Goal: Task Accomplishment & Management: Use online tool/utility

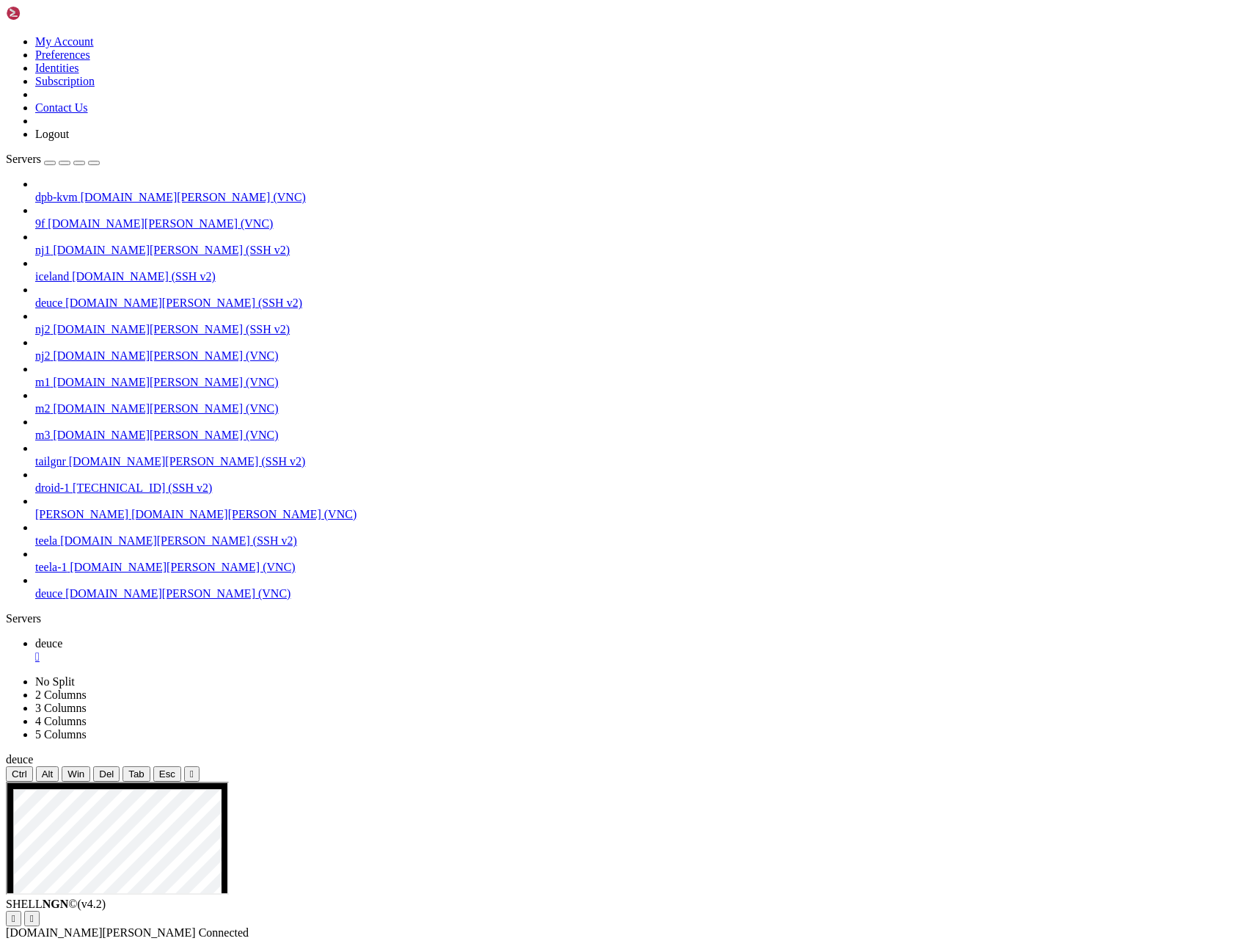
drag, startPoint x: 701, startPoint y: 1496, endPoint x: 783, endPoint y: 1494, distance: 82.0
click at [64, 926] on button "Reconnect" at bounding box center [35, 934] width 59 height 16
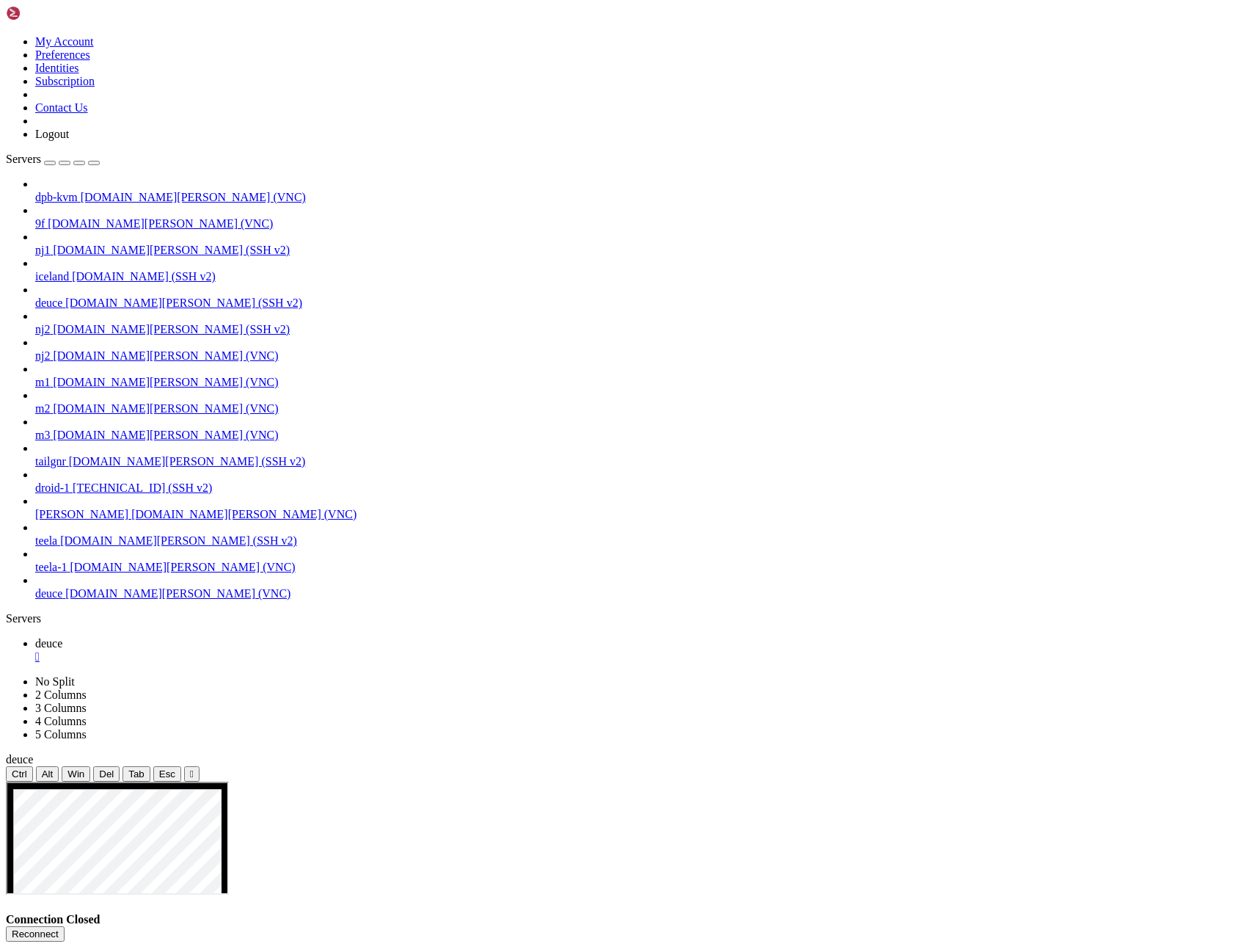
click at [64, 926] on button "Reconnect" at bounding box center [35, 934] width 59 height 16
click at [12, 612] on div "Servers" at bounding box center [628, 618] width 1244 height 13
click at [62, 297] on span "deuce" at bounding box center [49, 303] width 27 height 13
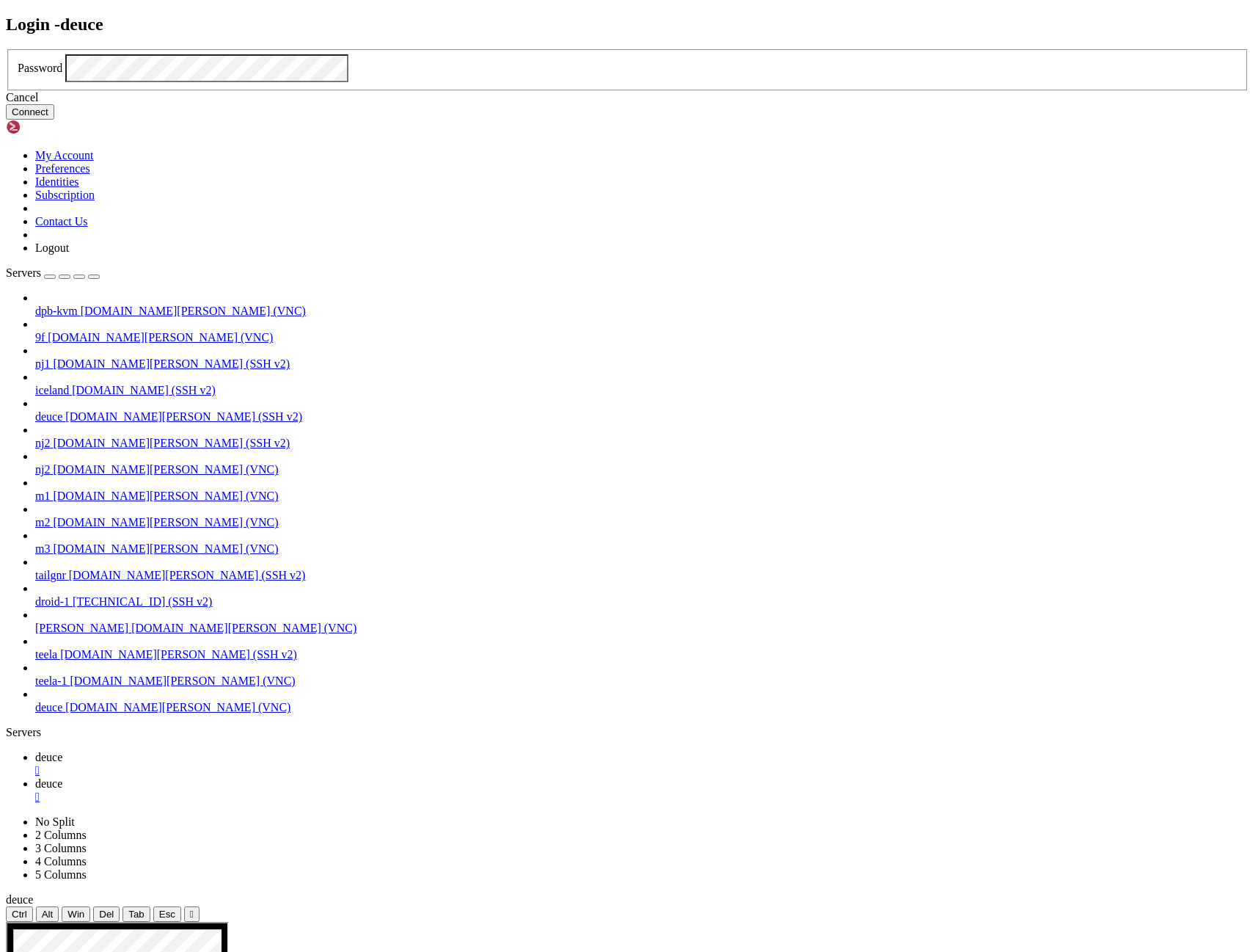
click button "Connect" at bounding box center [29, 112] width 49 height 16
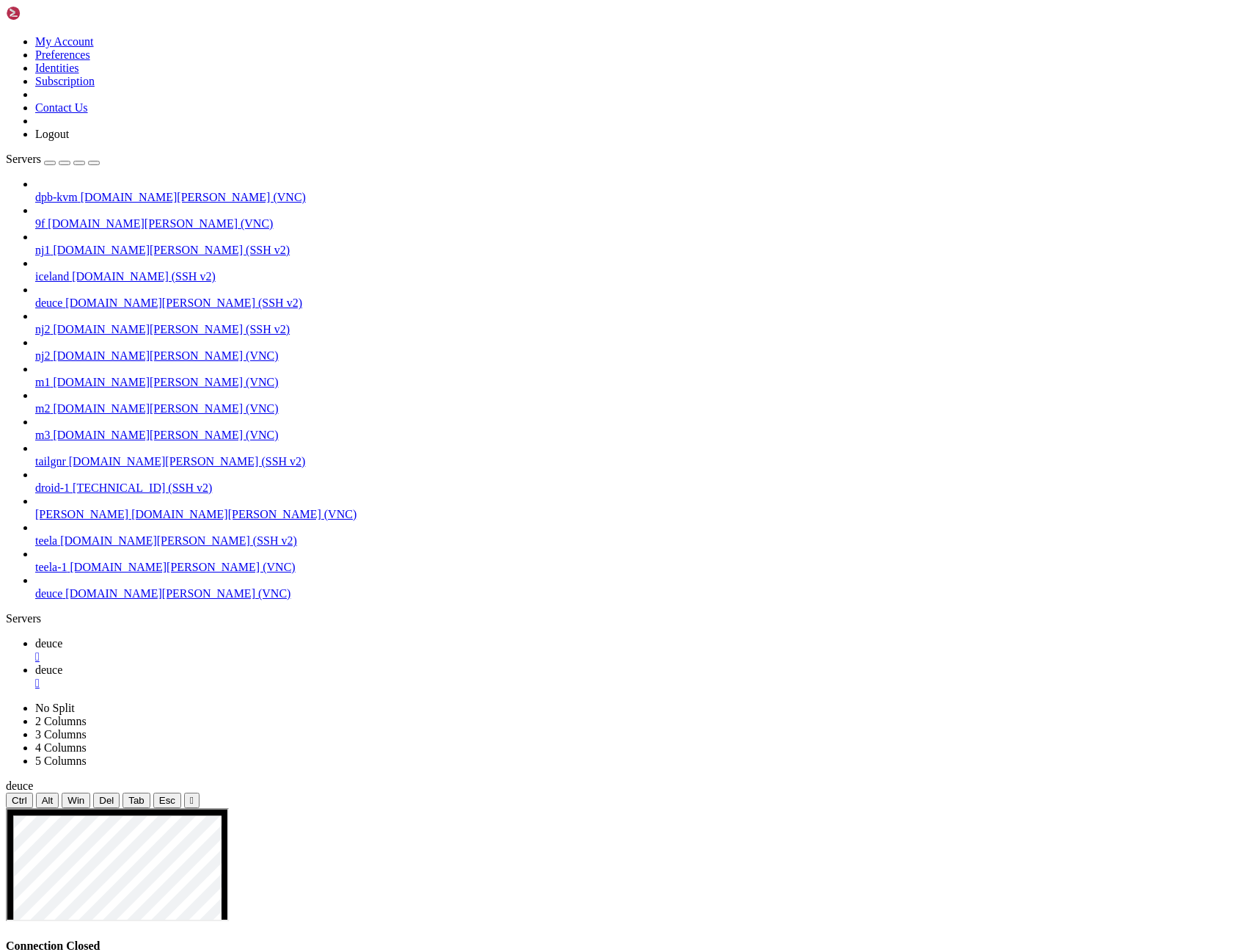
click at [62, 599] on span "deuce" at bounding box center [49, 594] width 27 height 13
click at [62, 637] on span "deuce" at bounding box center [49, 643] width 27 height 13
drag, startPoint x: 736, startPoint y: 229, endPoint x: 564, endPoint y: 66, distance: 237.0
click at [64, 951] on button "Reconnect" at bounding box center [35, 960] width 59 height 16
click at [62, 663] on span "deuce" at bounding box center [49, 670] width 27 height 13
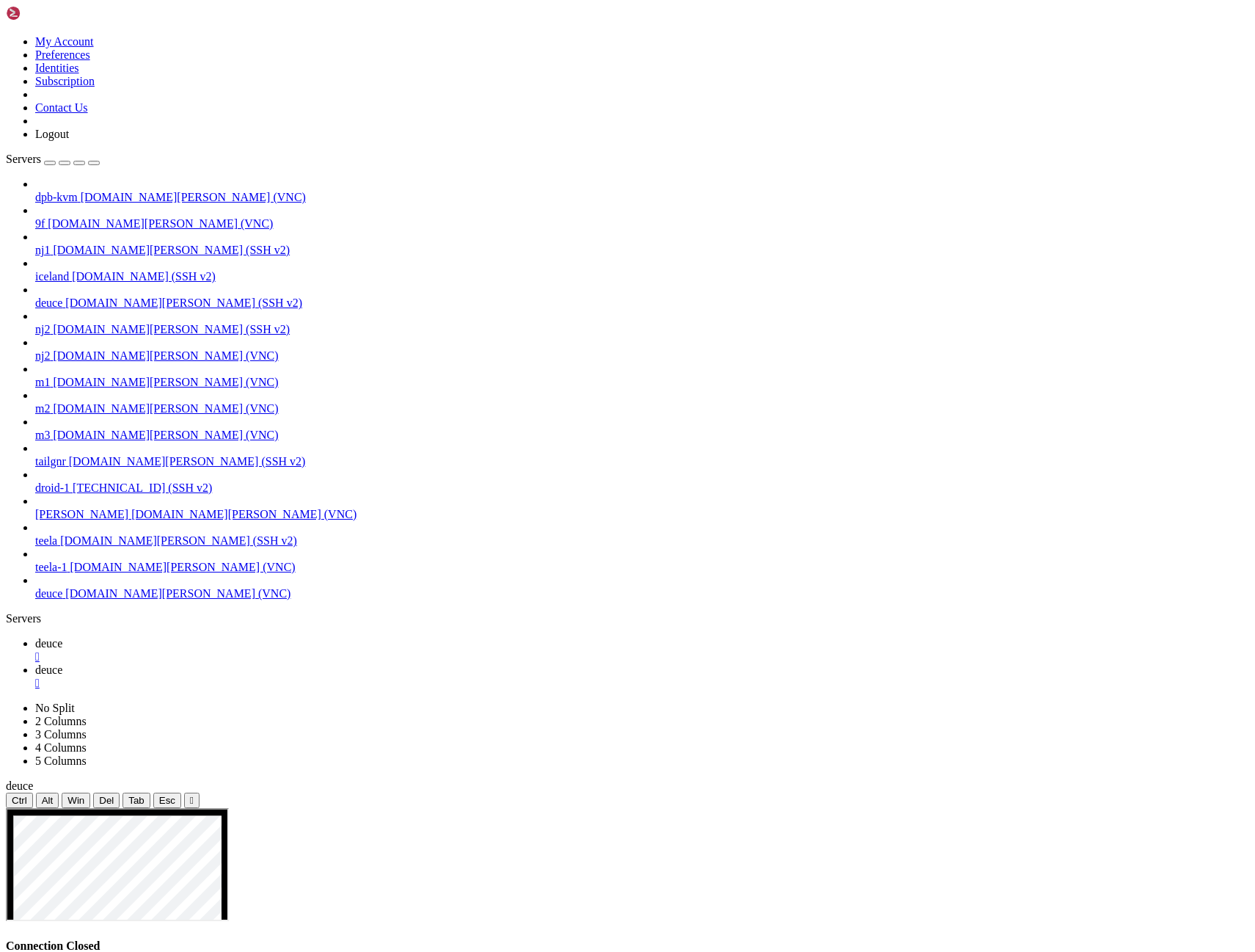
click at [62, 637] on span "deuce" at bounding box center [49, 643] width 27 height 13
click at [64, 951] on button "Reconnect" at bounding box center [35, 960] width 59 height 16
click at [250, 651] on div "" at bounding box center [642, 657] width 1215 height 13
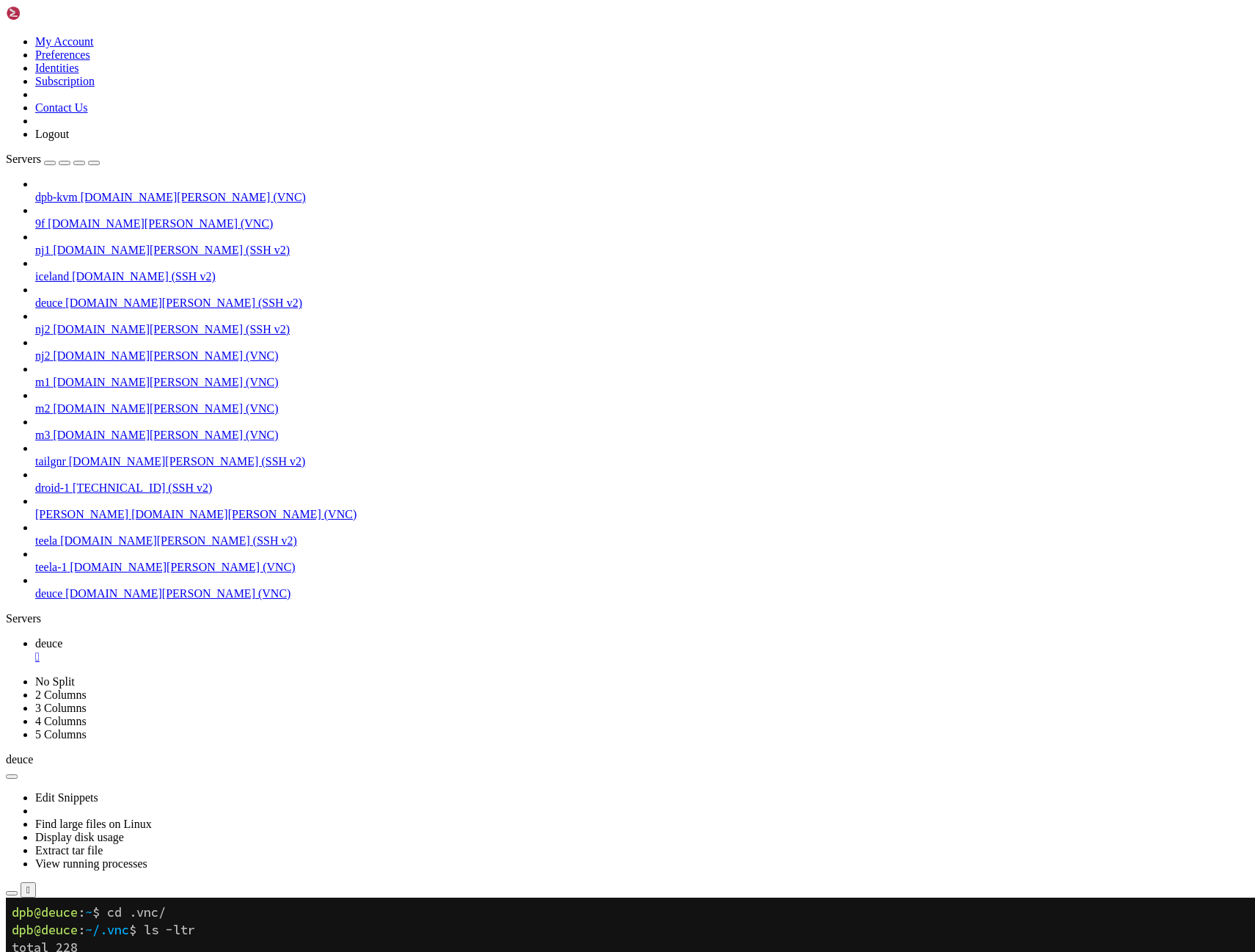
click at [90, 599] on span "[DOMAIN_NAME][PERSON_NAME] (VNC)" at bounding box center [178, 594] width 225 height 13
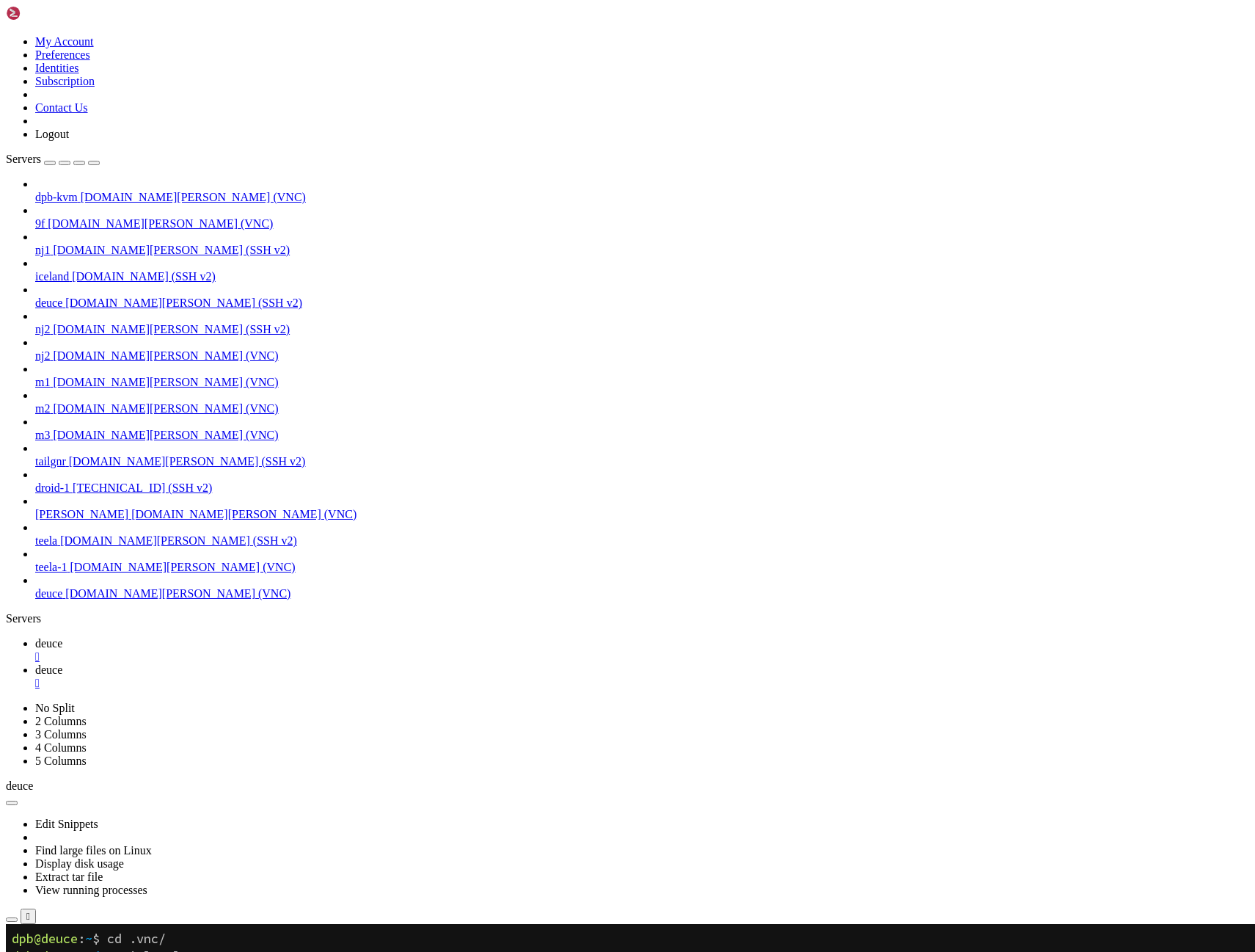
click at [62, 637] on span "deuce" at bounding box center [49, 643] width 27 height 13
click at [69, 599] on span "[DOMAIN_NAME][PERSON_NAME] (VNC)" at bounding box center [178, 594] width 225 height 13
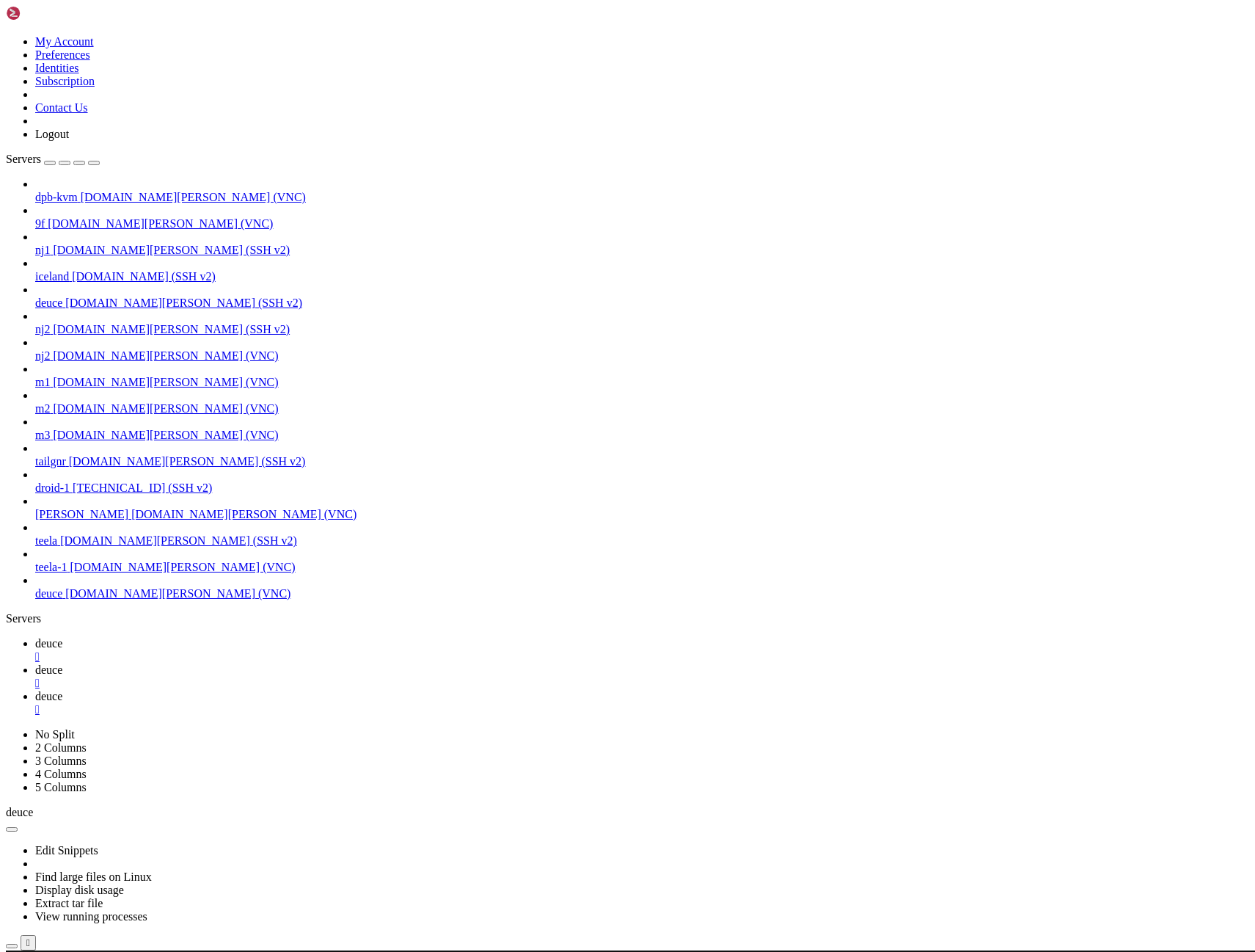
click at [94, 163] on icon "button" at bounding box center [94, 163] width 0 height 0
click at [62, 663] on span "deuce" at bounding box center [49, 670] width 27 height 13
click at [168, 676] on div "" at bounding box center [642, 683] width 1215 height 13
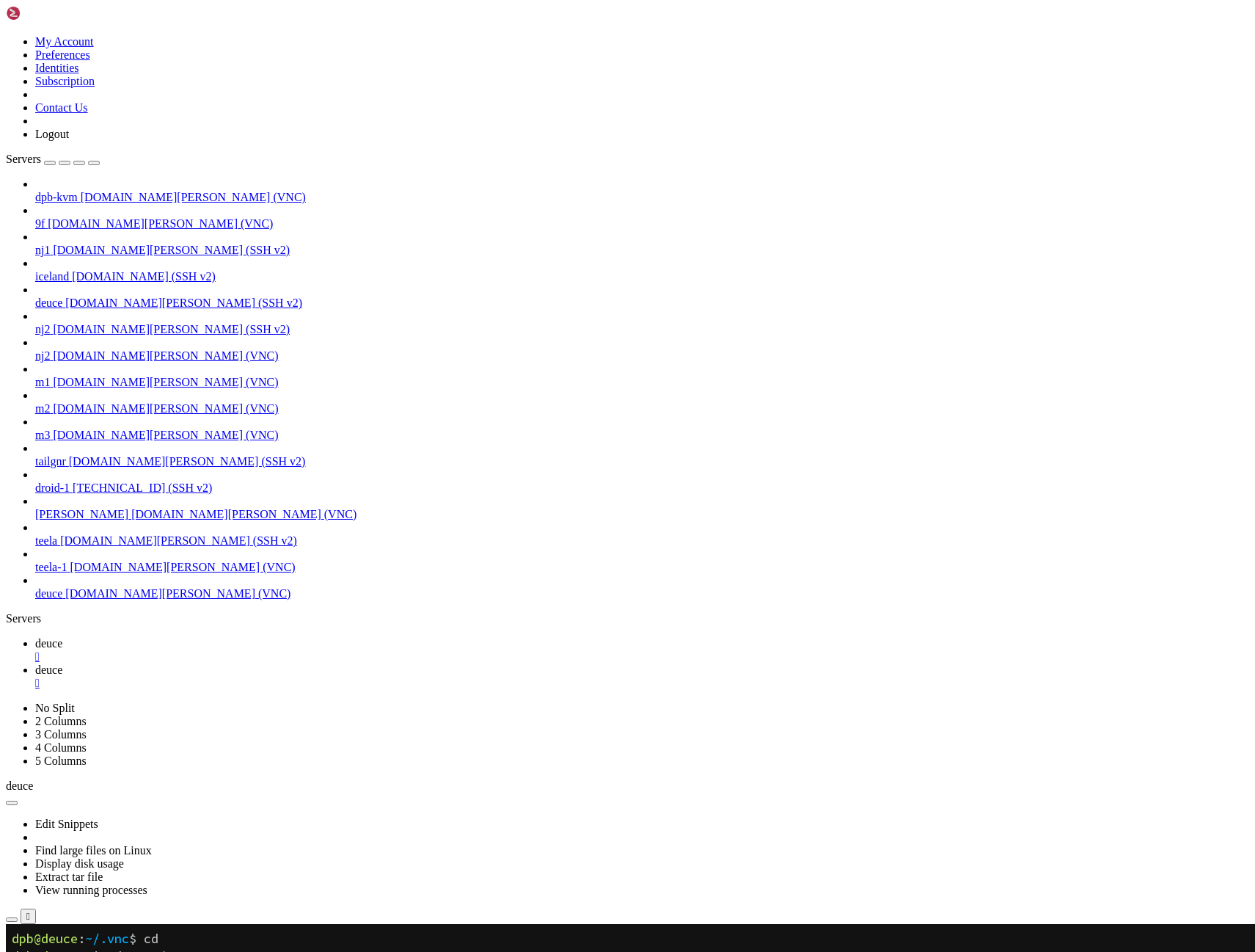
click at [62, 663] on span "deuce" at bounding box center [49, 670] width 27 height 13
click at [50, 637] on span "deuce" at bounding box center [49, 643] width 27 height 13
click at [62, 663] on span "deuce" at bounding box center [49, 670] width 27 height 13
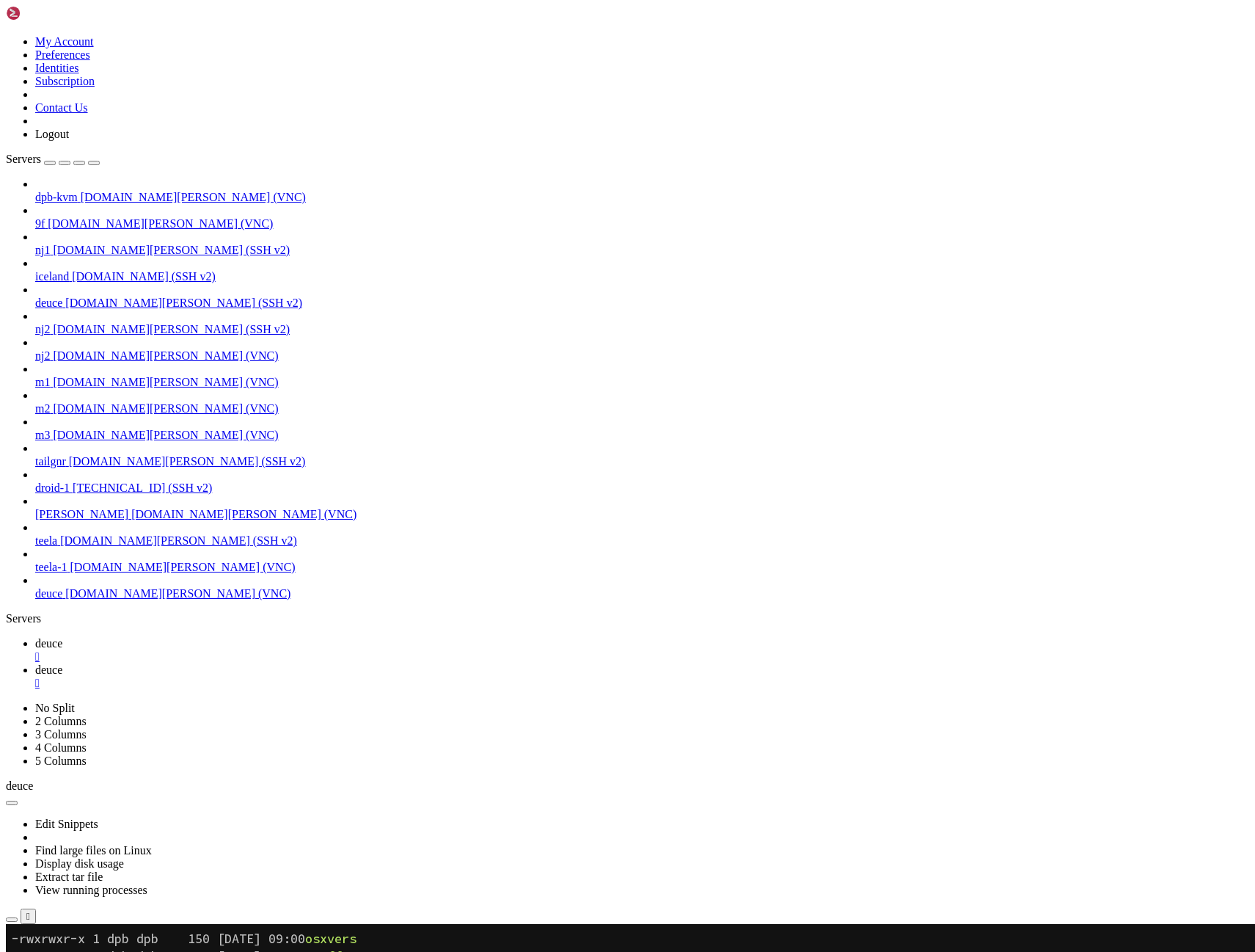
drag, startPoint x: 699, startPoint y: 1007, endPoint x: 389, endPoint y: 1021, distance: 310.3
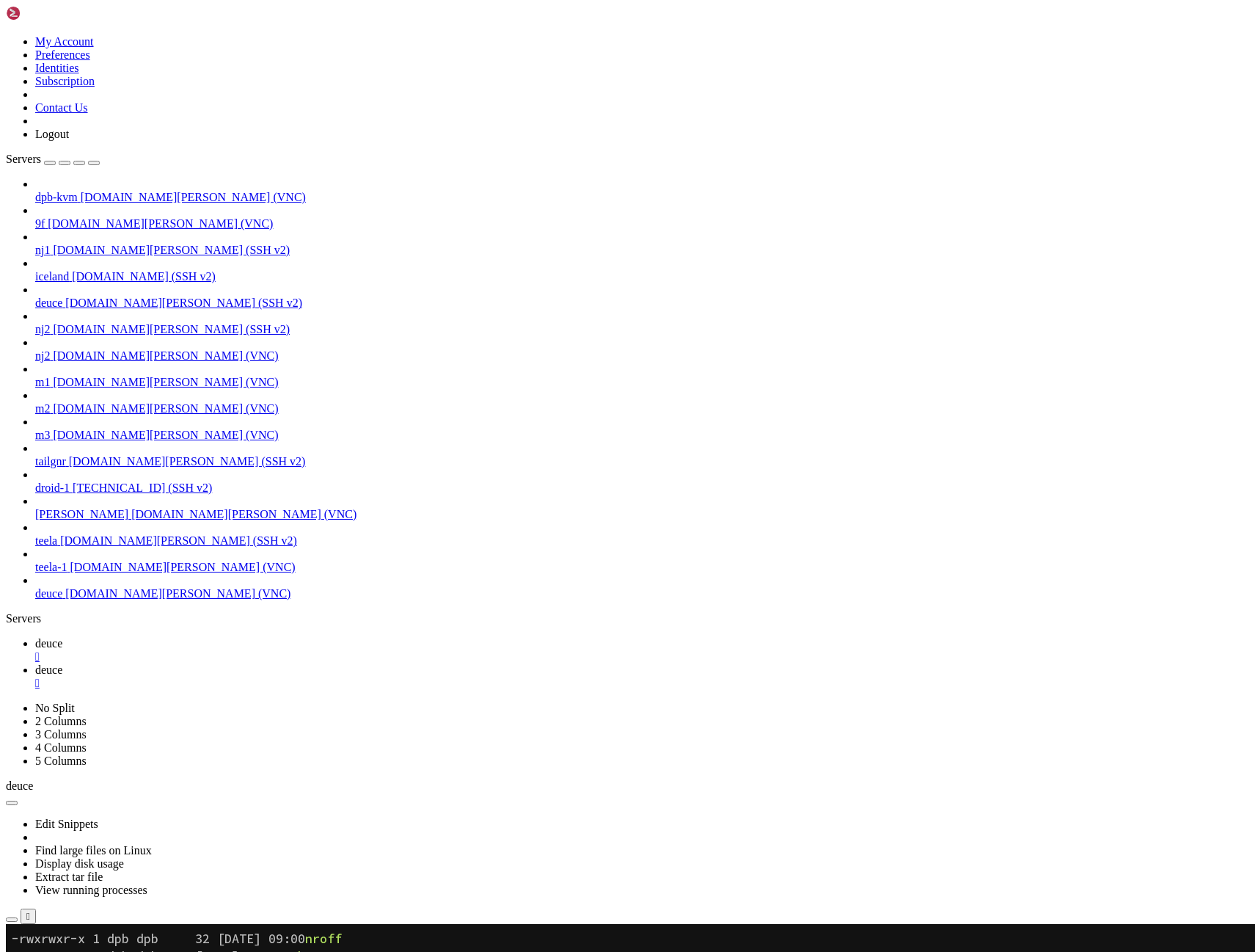
drag, startPoint x: 27, startPoint y: 1030, endPoint x: 42, endPoint y: 1051, distance: 25.8
drag, startPoint x: 696, startPoint y: 1005, endPoint x: 1006, endPoint y: 1019, distance: 310.3
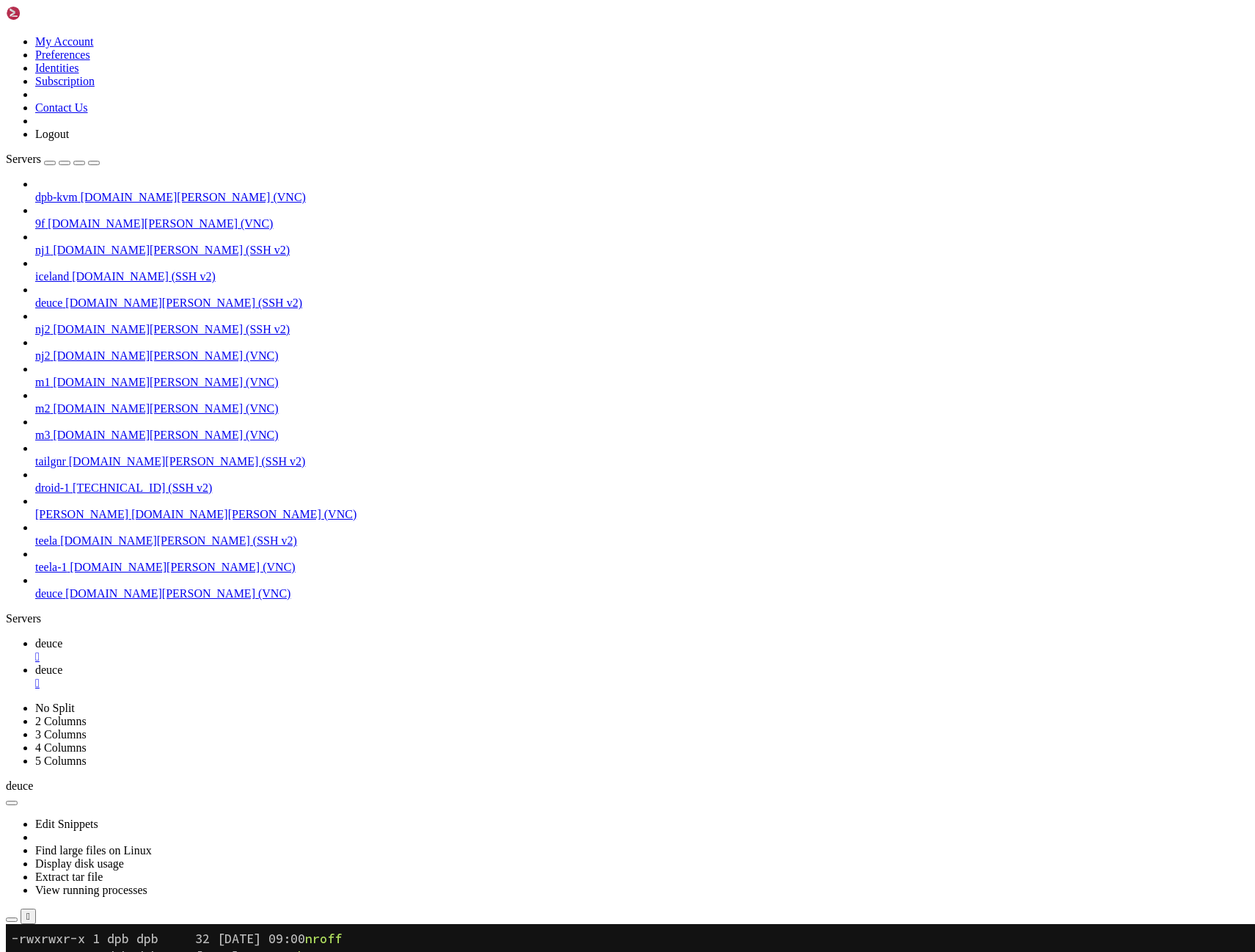
drag, startPoint x: 448, startPoint y: 1009, endPoint x: 459, endPoint y: 1009, distance: 11.0
click at [53, 637] on link "deuce " at bounding box center [642, 650] width 1215 height 27
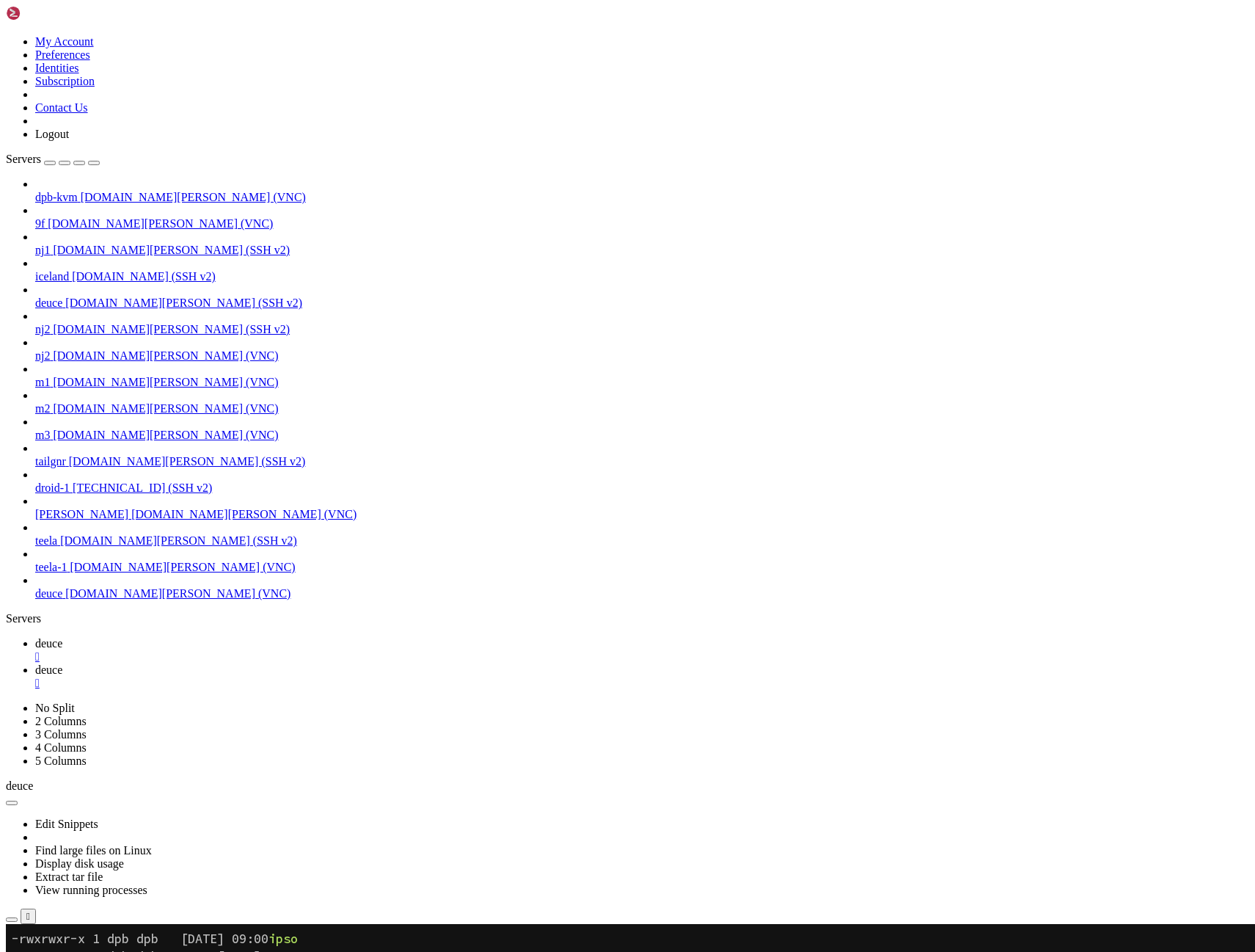
scroll to position [1550, 0]
drag, startPoint x: 95, startPoint y: 1662, endPoint x: 265, endPoint y: 1660, distance: 170.0
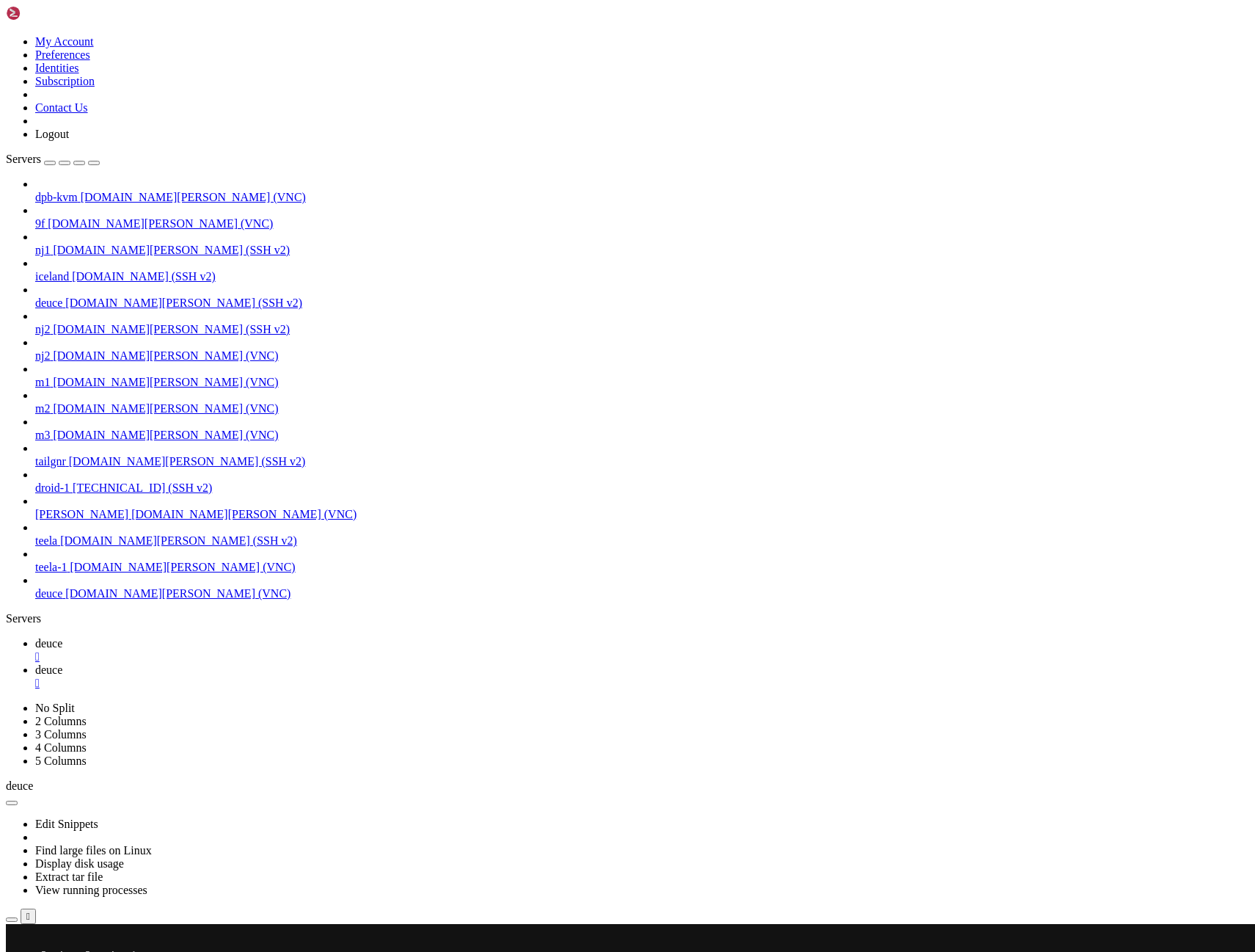
scroll to position [2712, 0]
click at [62, 663] on span "deuce" at bounding box center [49, 670] width 27 height 13
click at [59, 637] on span "deuce" at bounding box center [49, 643] width 27 height 13
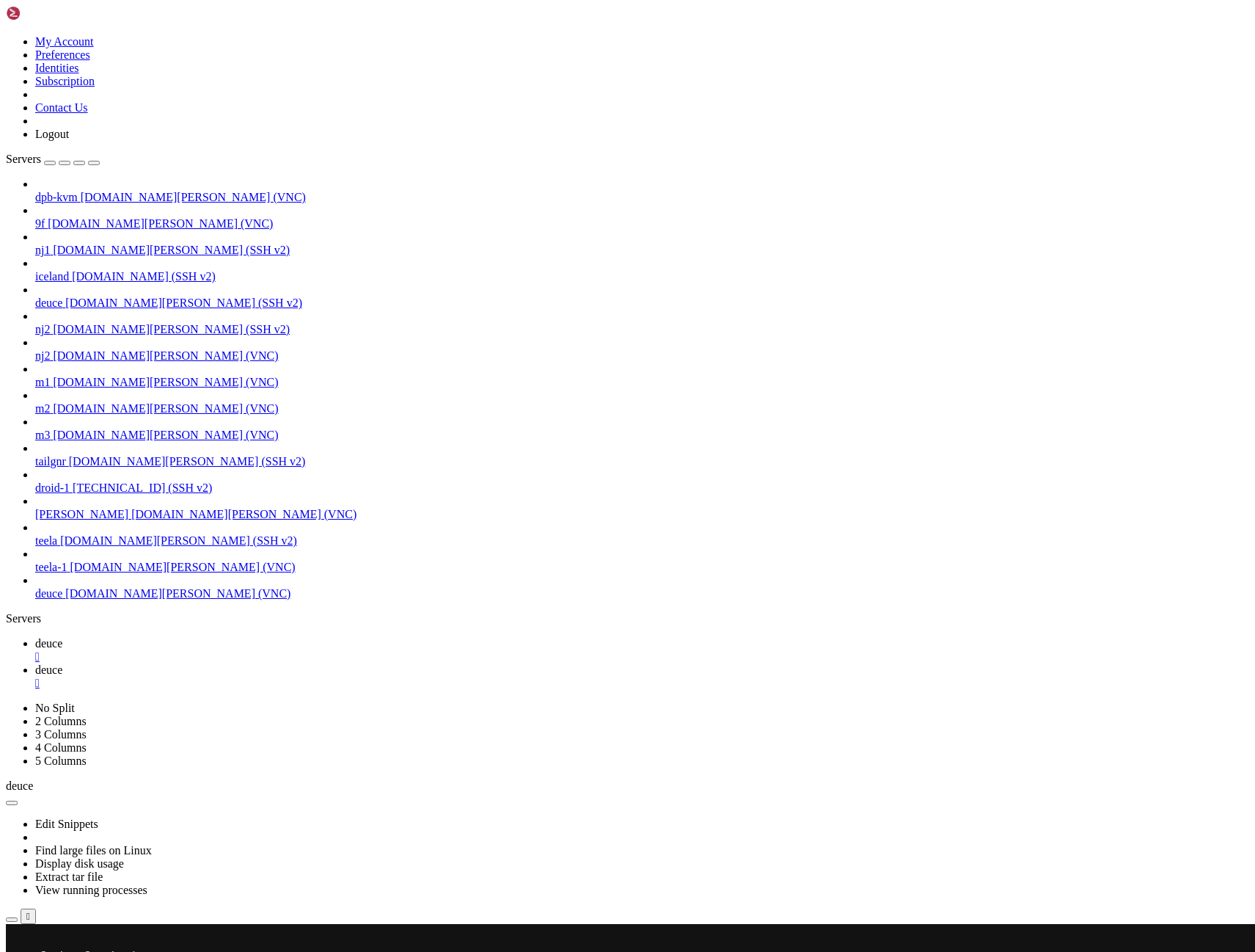
scroll to position [2871, 0]
drag, startPoint x: 93, startPoint y: 1660, endPoint x: 256, endPoint y: 1665, distance: 163.1
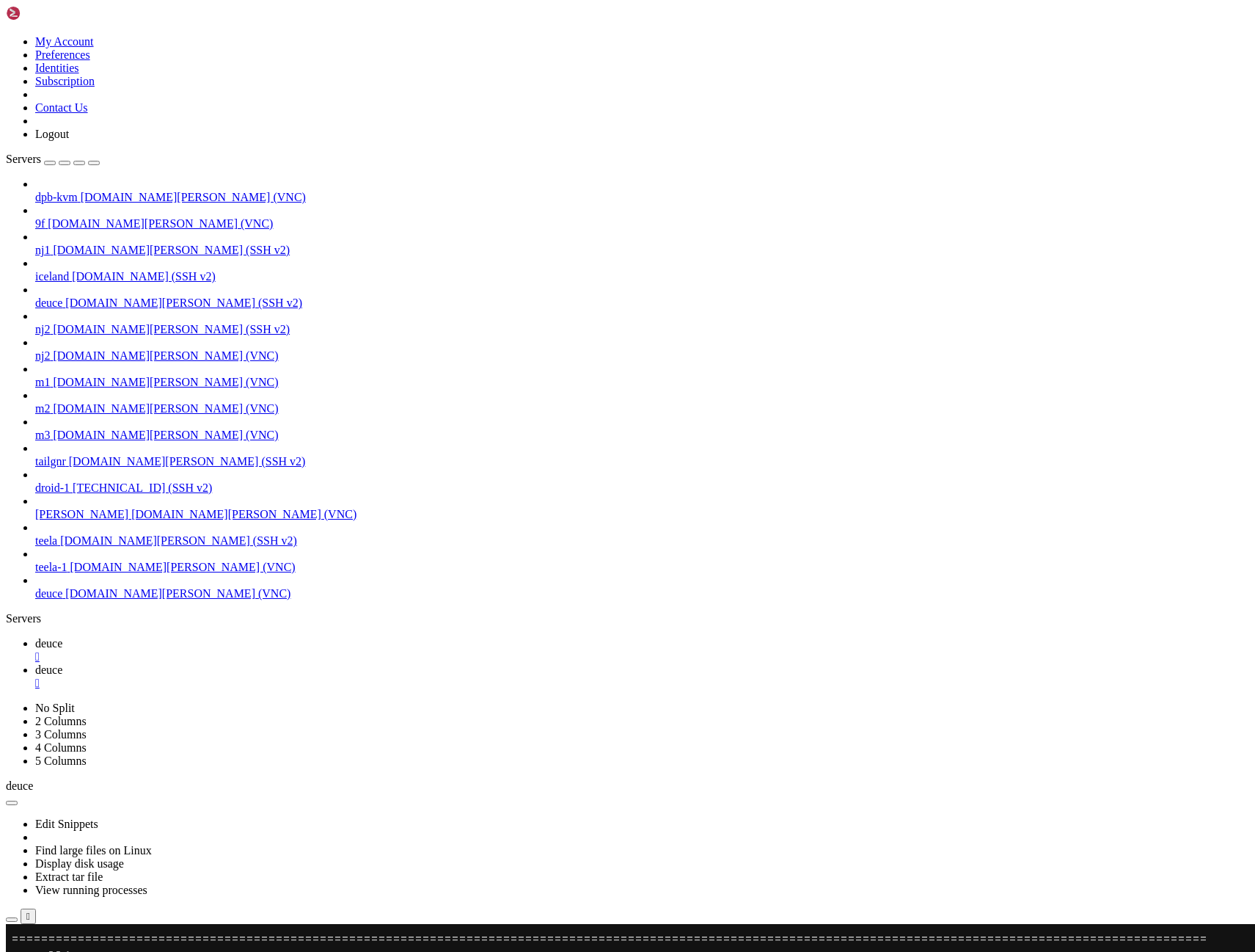
scroll to position [3787, 0]
drag, startPoint x: 71, startPoint y: 1734, endPoint x: 330, endPoint y: 1735, distance: 259.0
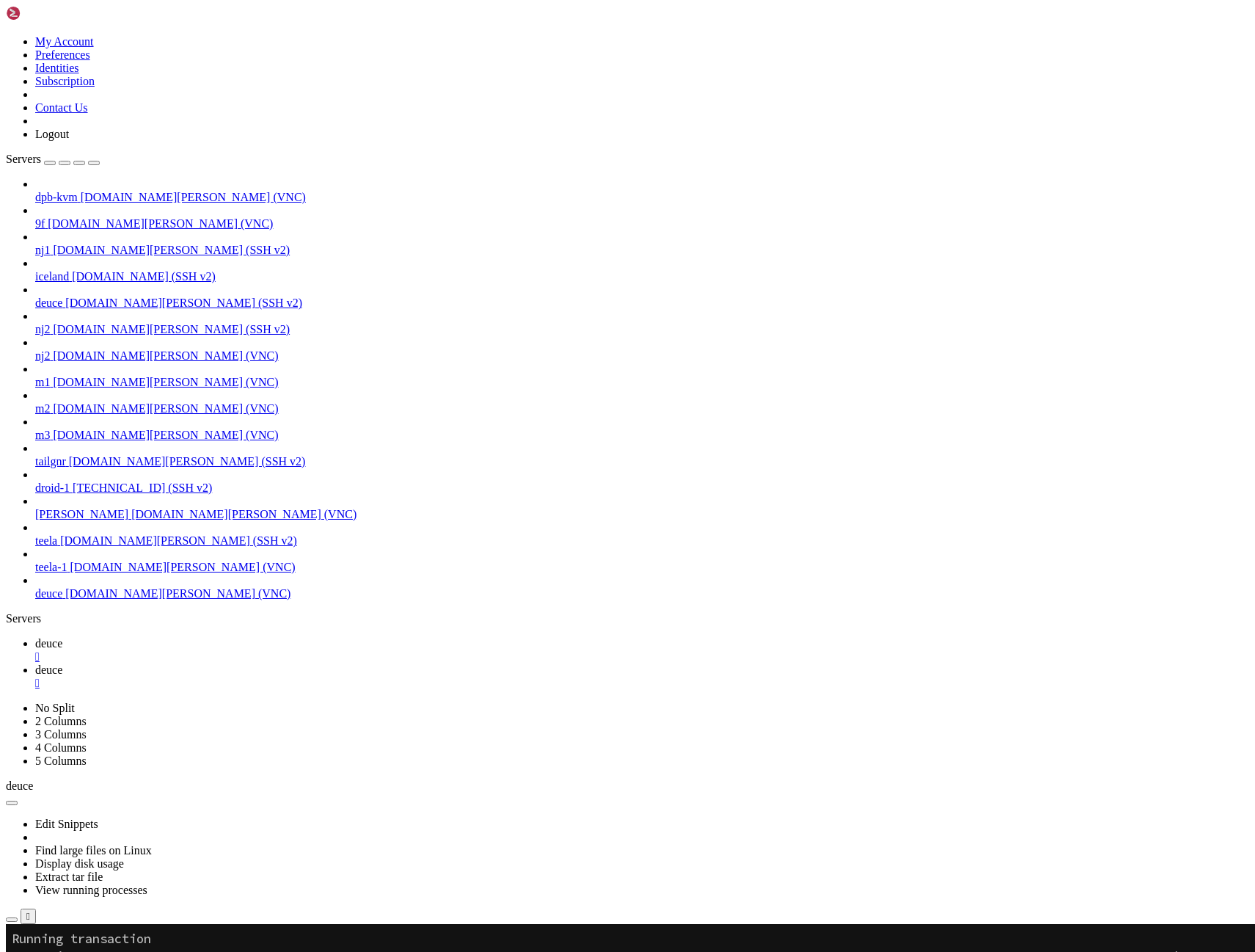
scroll to position [3329, 0]
click at [62, 663] on span "deuce" at bounding box center [49, 670] width 27 height 13
click at [53, 637] on span "deuce" at bounding box center [49, 643] width 27 height 13
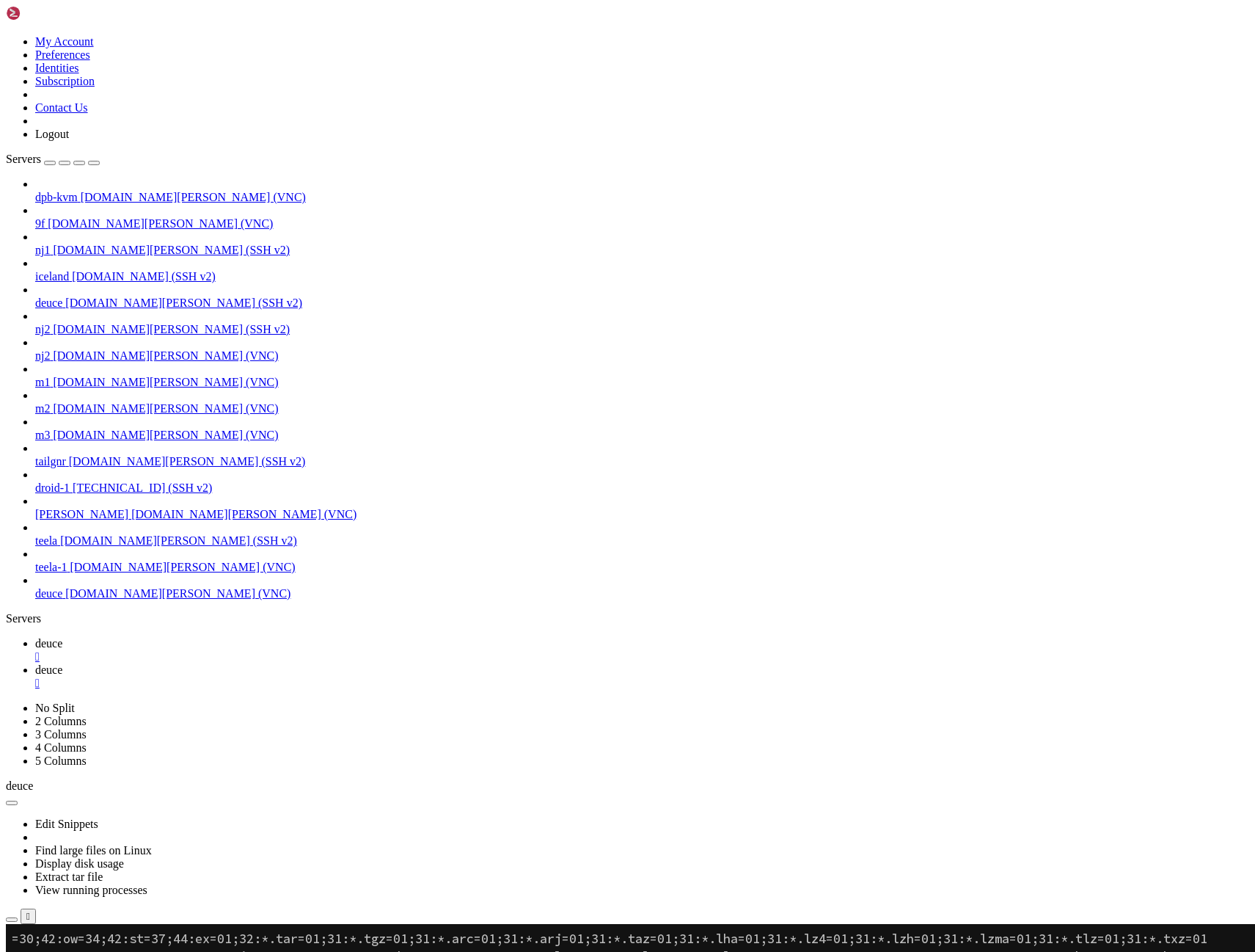
scroll to position [0, 0]
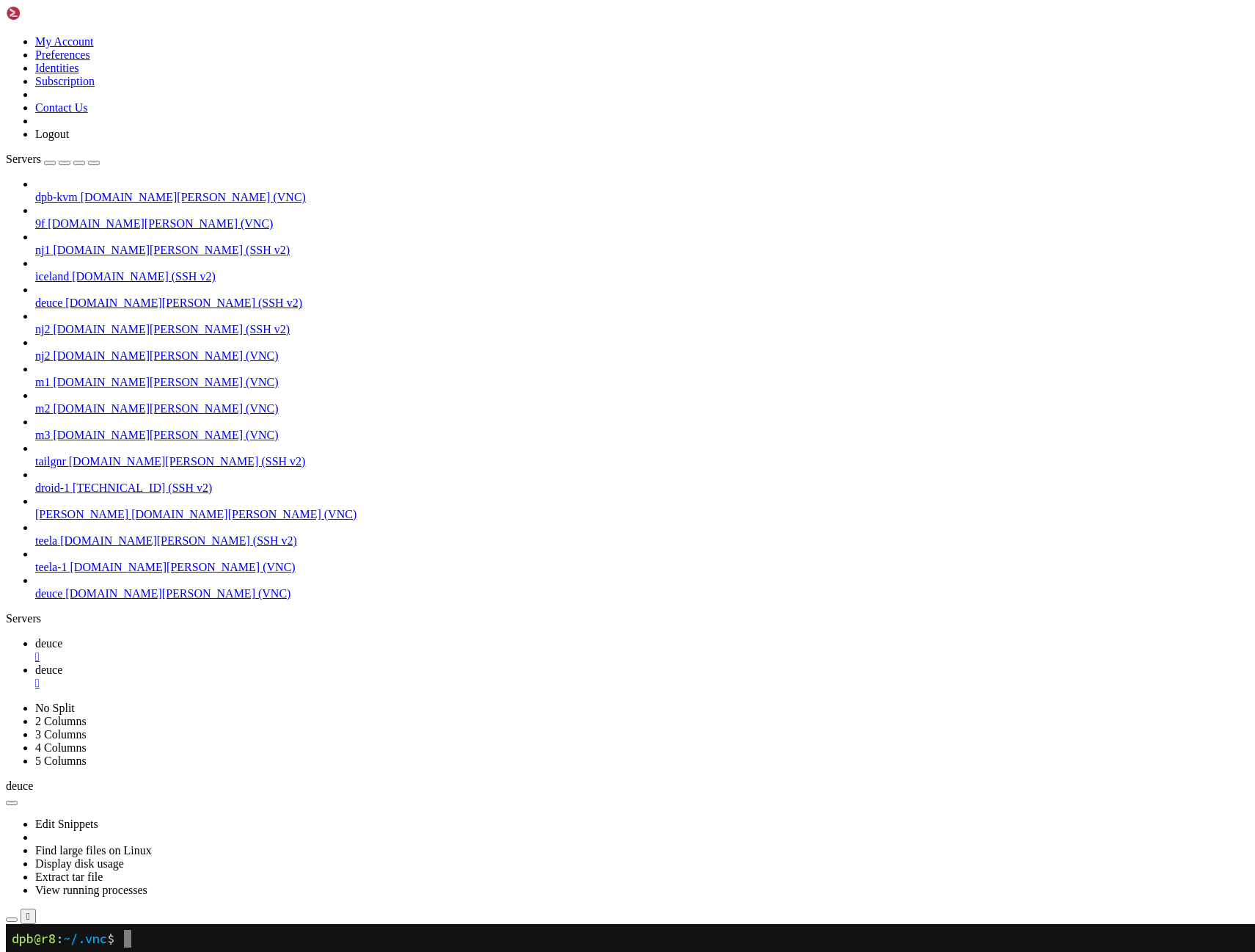
click at [62, 663] on span "deuce" at bounding box center [49, 670] width 27 height 13
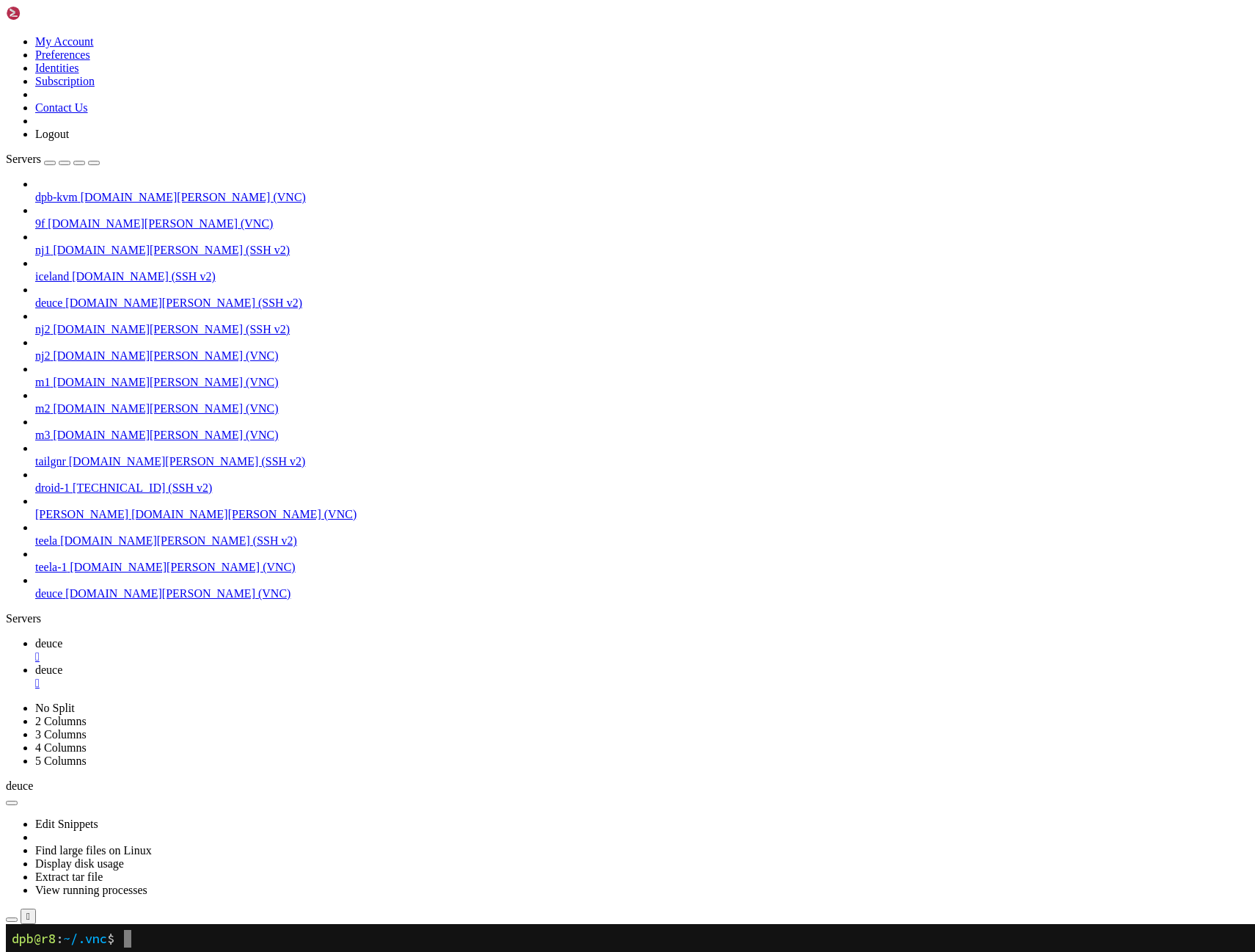
drag, startPoint x: 868, startPoint y: 1710, endPoint x: 939, endPoint y: 1707, distance: 71.1
drag, startPoint x: 868, startPoint y: 1706, endPoint x: 949, endPoint y: 1704, distance: 81.0
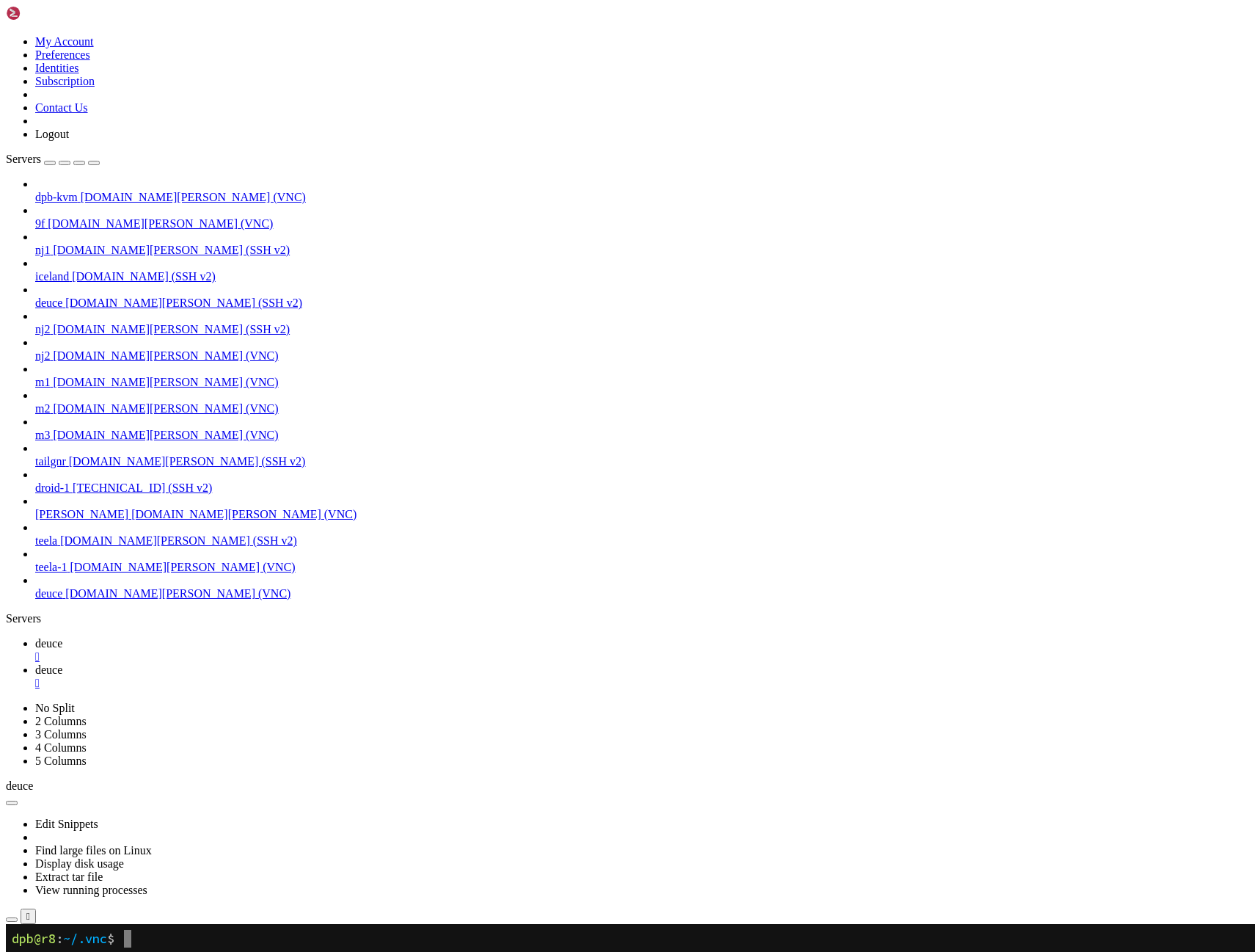
drag, startPoint x: 540, startPoint y: 1207, endPoint x: 580, endPoint y: 1206, distance: 40.0
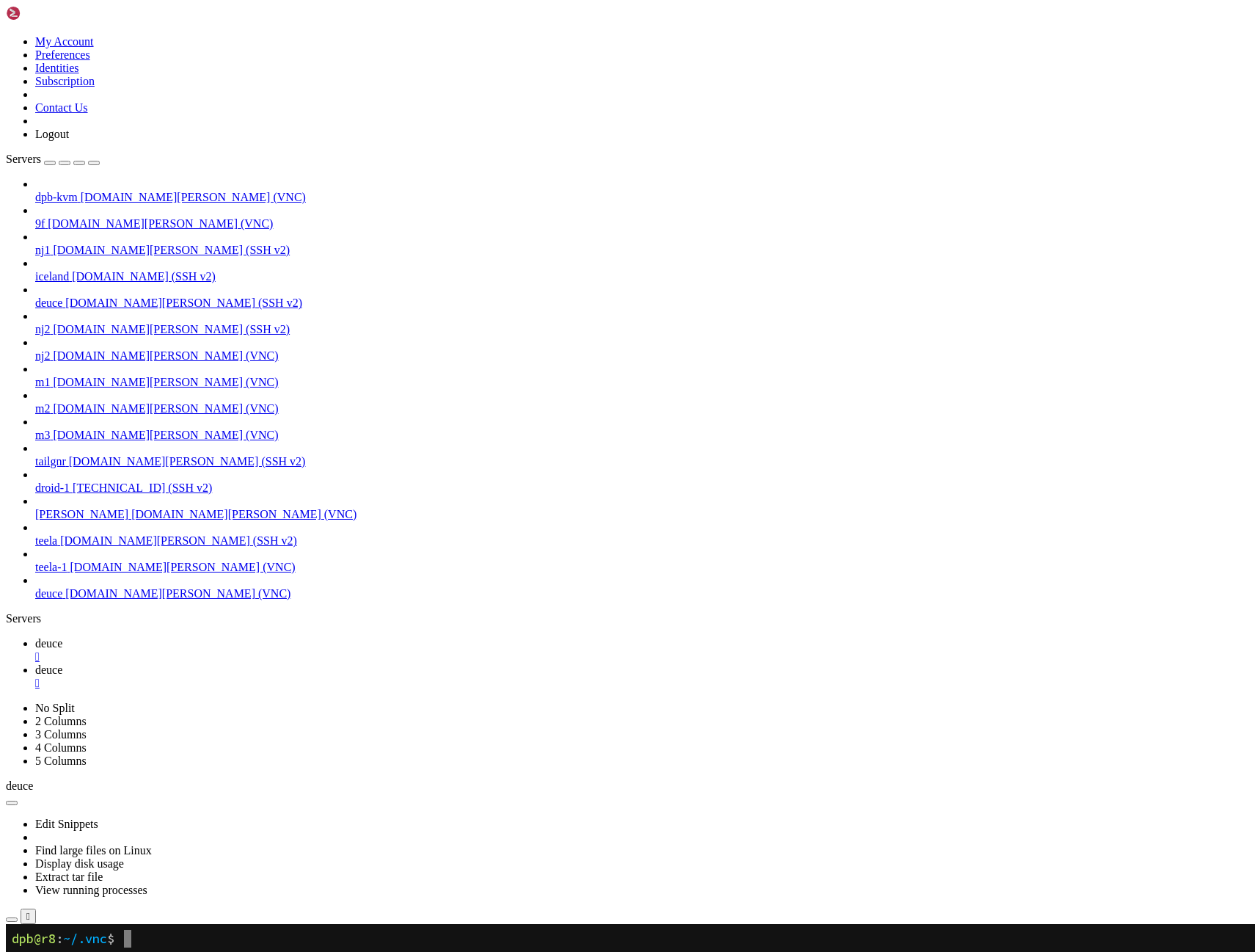
drag, startPoint x: 693, startPoint y: 1395, endPoint x: 647, endPoint y: 1394, distance: 46.0
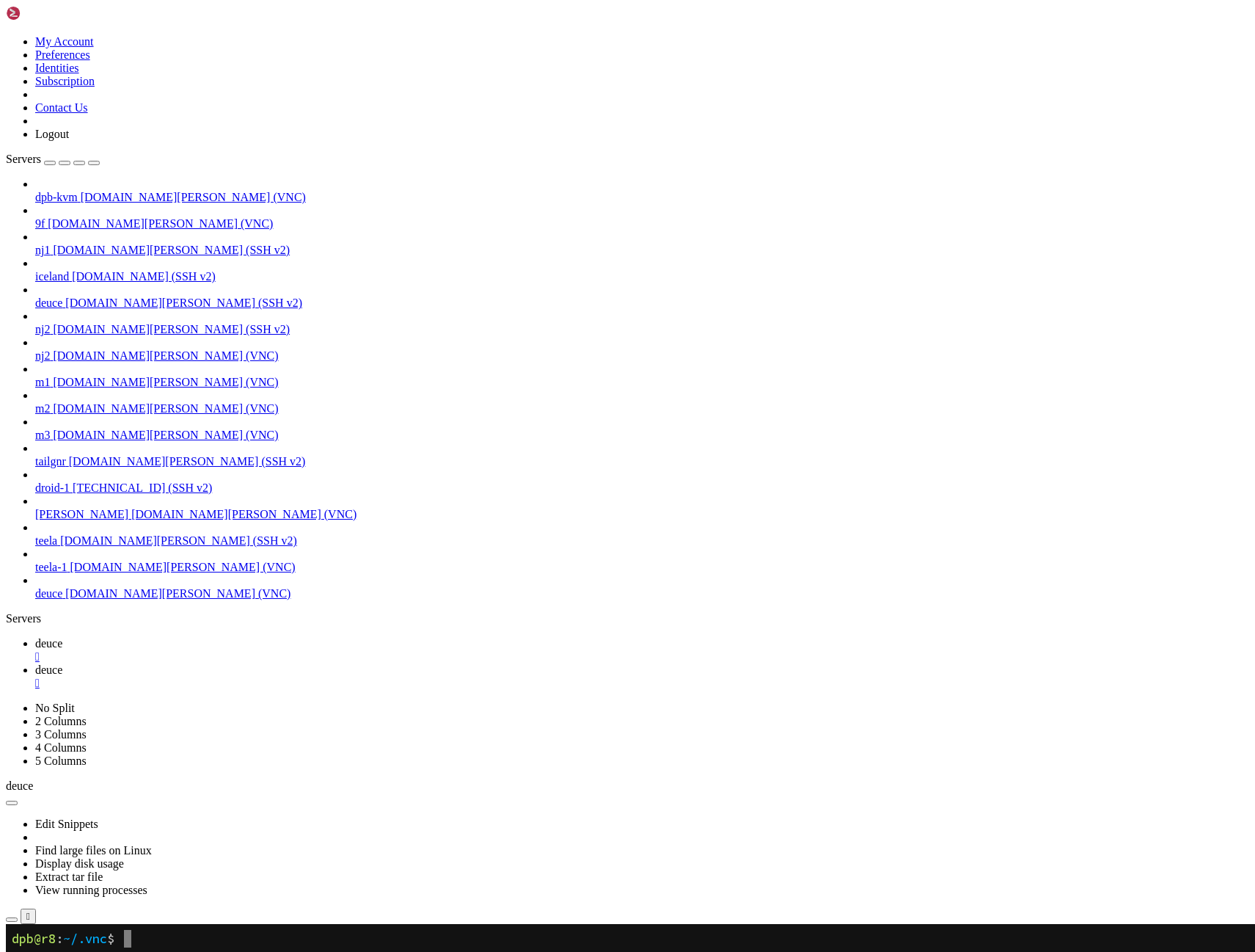
drag, startPoint x: 461, startPoint y: 1289, endPoint x: 461, endPoint y: 1300, distance: 11.0
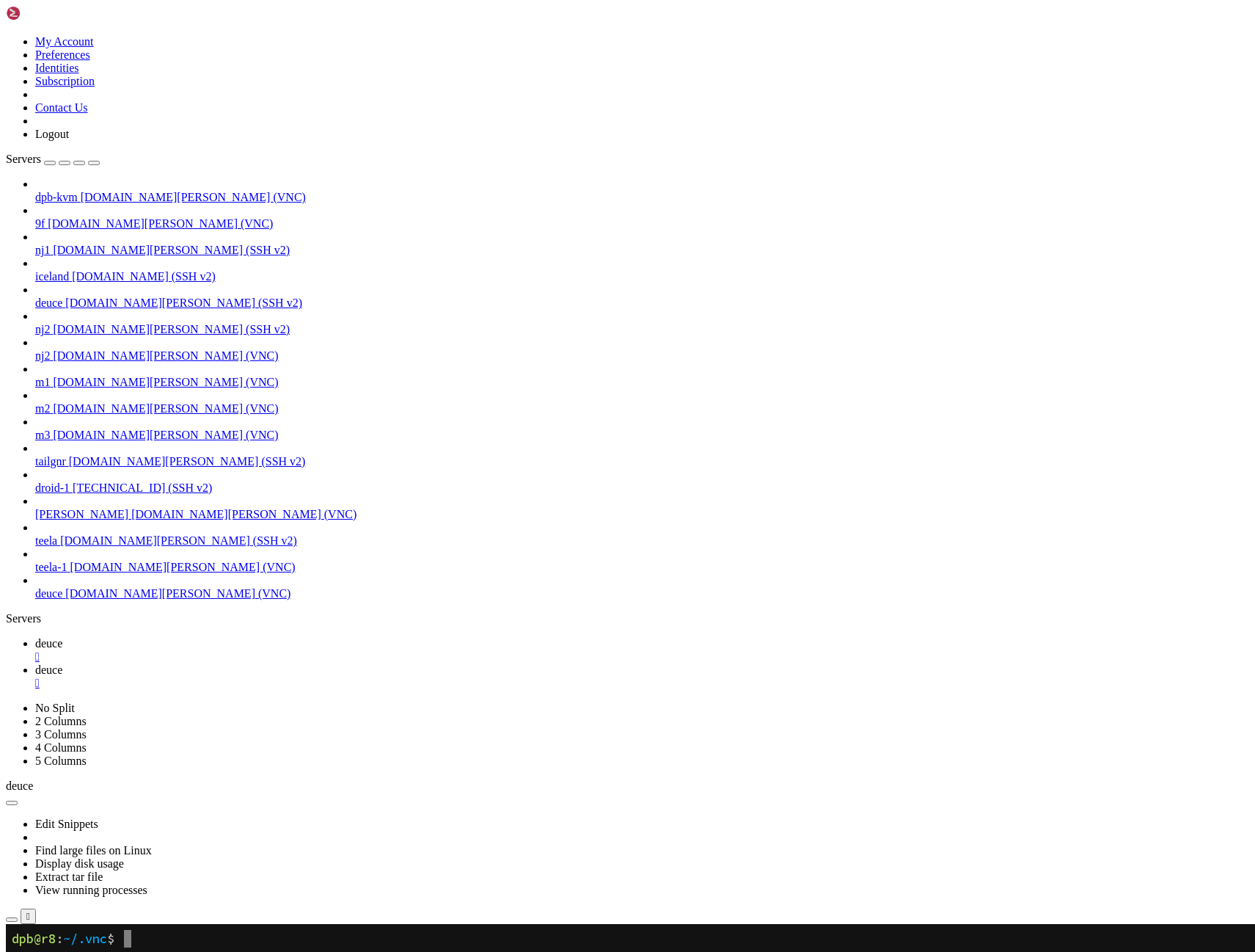
drag, startPoint x: 435, startPoint y: 1333, endPoint x: 435, endPoint y: 1344, distance: 11.0
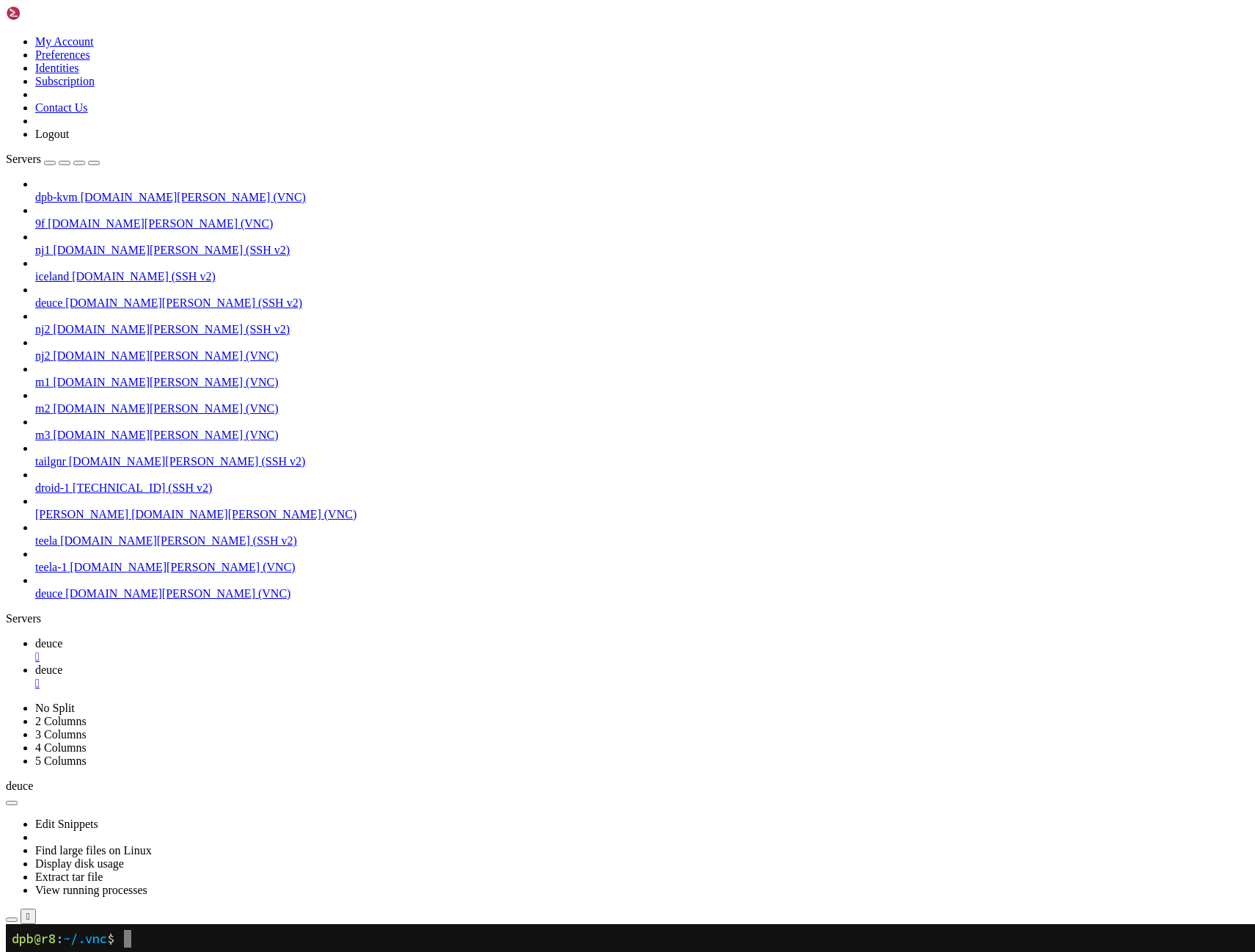
click at [60, 637] on span "deuce" at bounding box center [49, 643] width 27 height 13
